Goal: Transaction & Acquisition: Purchase product/service

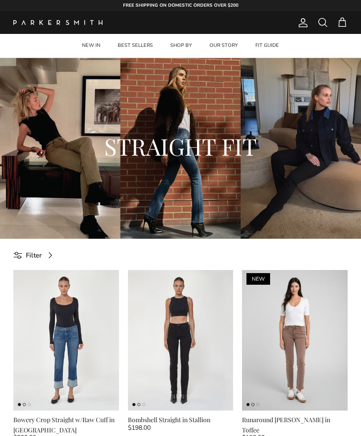
click at [129, 289] on img at bounding box center [181, 340] width 106 height 141
click at [127, 44] on link "BEST SELLERS" at bounding box center [135, 46] width 51 height 24
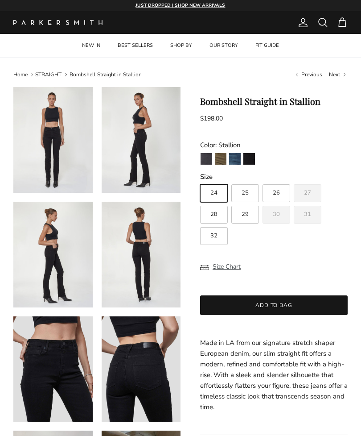
click at [125, 177] on img at bounding box center [141, 140] width 79 height 106
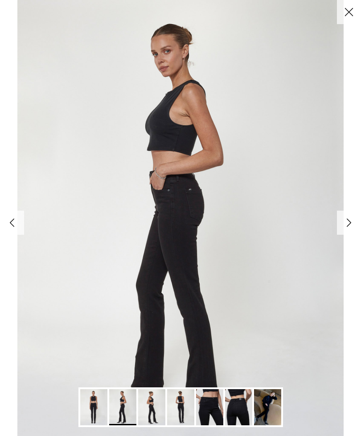
click at [120, 416] on img "Gallery Viewer" at bounding box center [122, 407] width 27 height 36
click at [86, 414] on img "Gallery Viewer" at bounding box center [93, 407] width 27 height 36
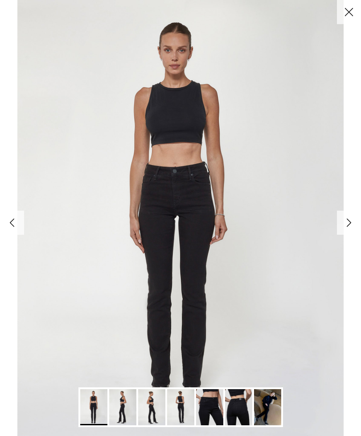
click at [147, 403] on img "Gallery Viewer" at bounding box center [151, 407] width 27 height 36
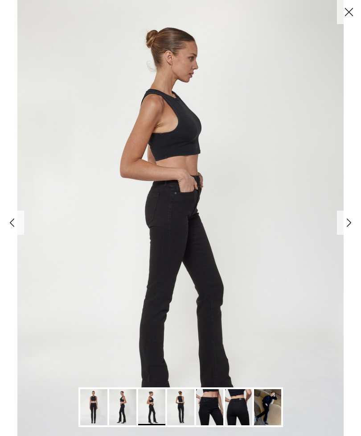
click at [259, 406] on img "Gallery Viewer" at bounding box center [267, 407] width 27 height 36
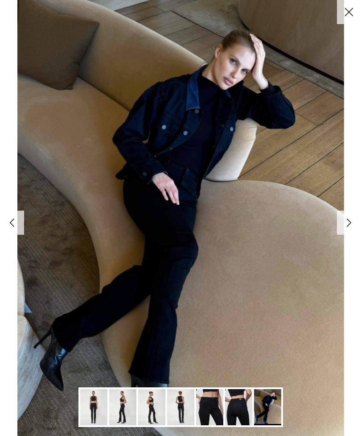
click at [124, 404] on img "Gallery Viewer" at bounding box center [122, 407] width 27 height 36
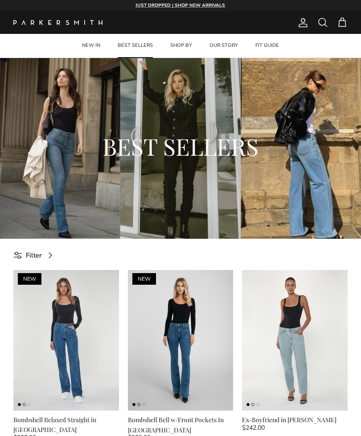
click at [160, 212] on div "BEST SELLERS" at bounding box center [180, 148] width 361 height 181
click at [153, 186] on div "BEST SELLERS" at bounding box center [180, 148] width 325 height 78
click at [260, 49] on link "FIT GUIDE" at bounding box center [267, 46] width 40 height 24
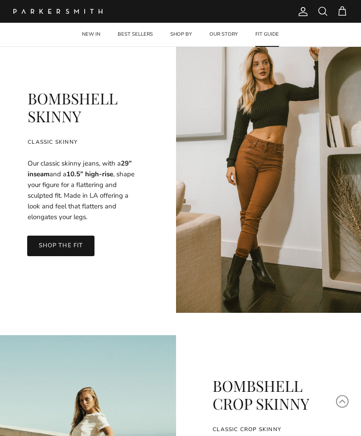
scroll to position [250, 0]
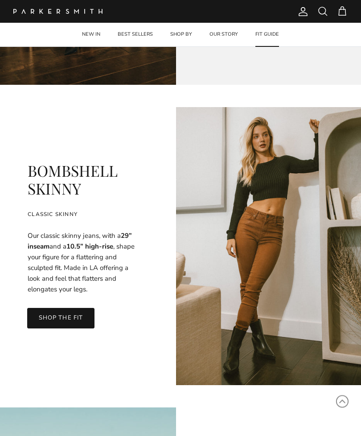
click at [54, 309] on link "SHOP THE FIT" at bounding box center [60, 318] width 67 height 21
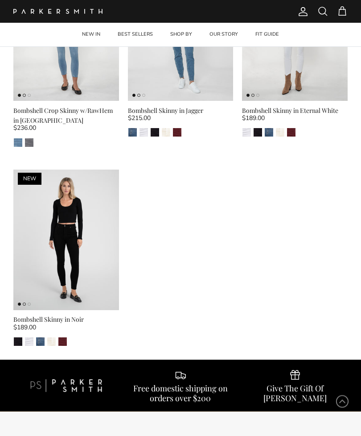
scroll to position [328, 0]
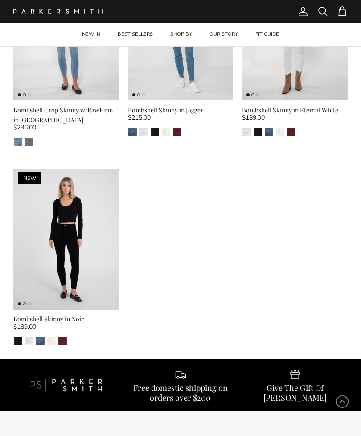
click at [25, 226] on img at bounding box center [66, 239] width 106 height 141
